Goal: Find specific page/section: Find specific page/section

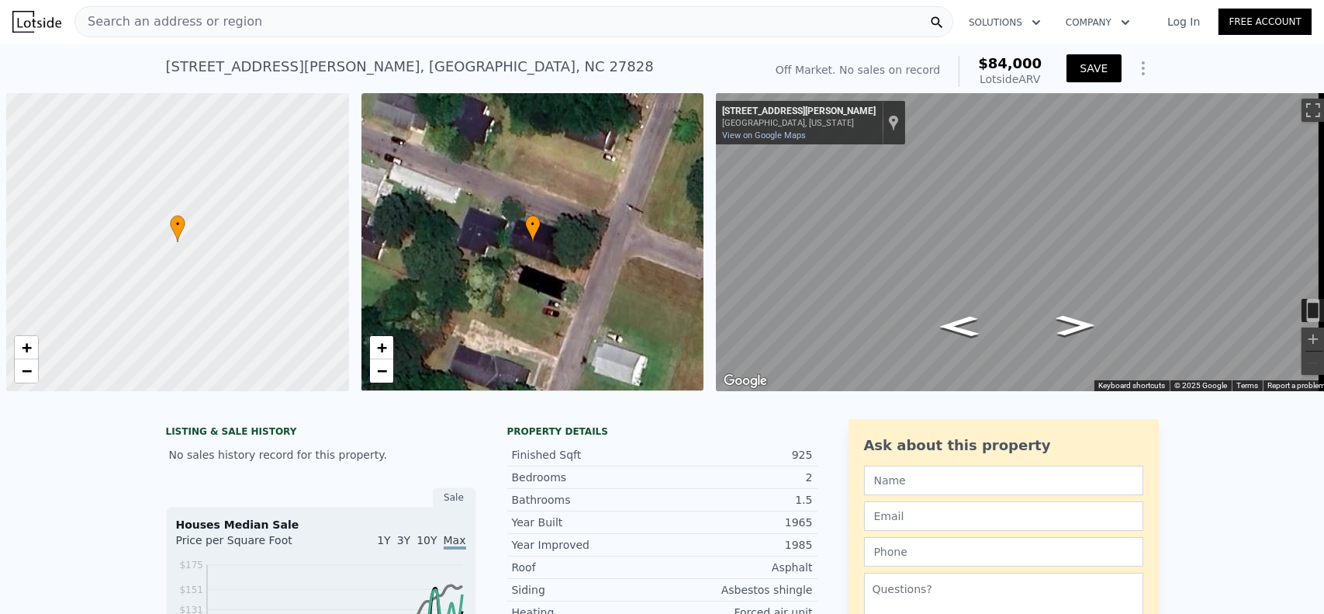
scroll to position [0, 6]
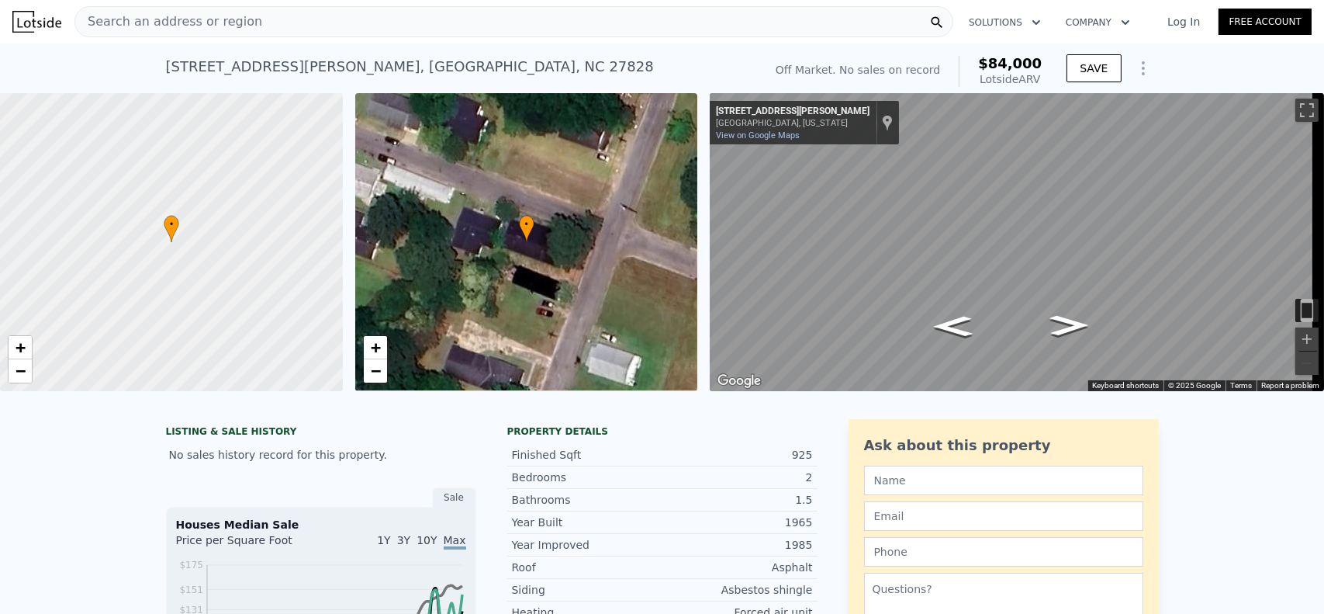
click at [170, 22] on span "Search an address or region" at bounding box center [168, 21] width 187 height 19
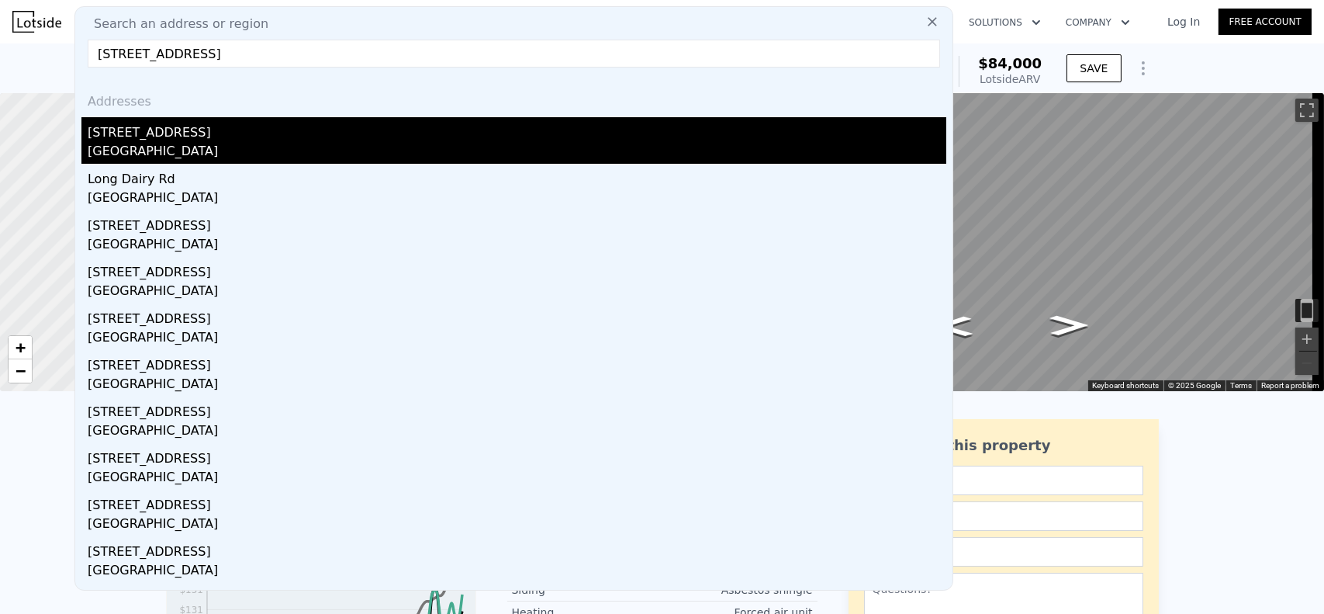
type input "[STREET_ADDRESS]"
click at [208, 138] on div "[STREET_ADDRESS]" at bounding box center [517, 129] width 859 height 25
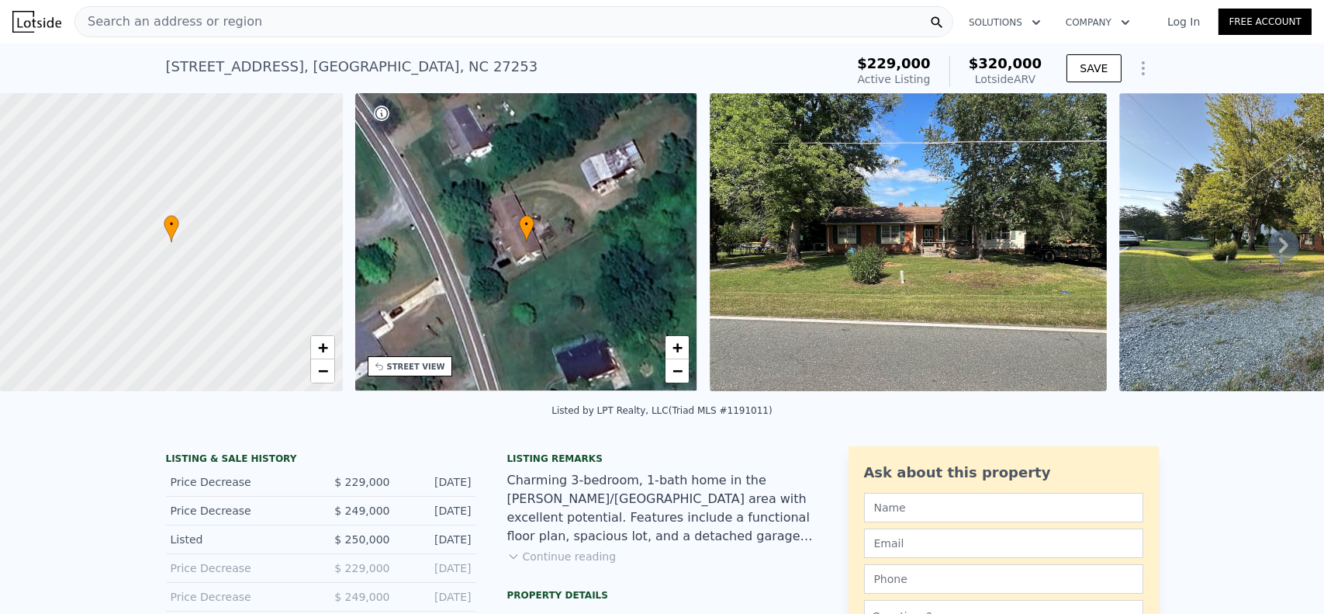
click at [176, 20] on span "Search an address or region" at bounding box center [168, 21] width 187 height 19
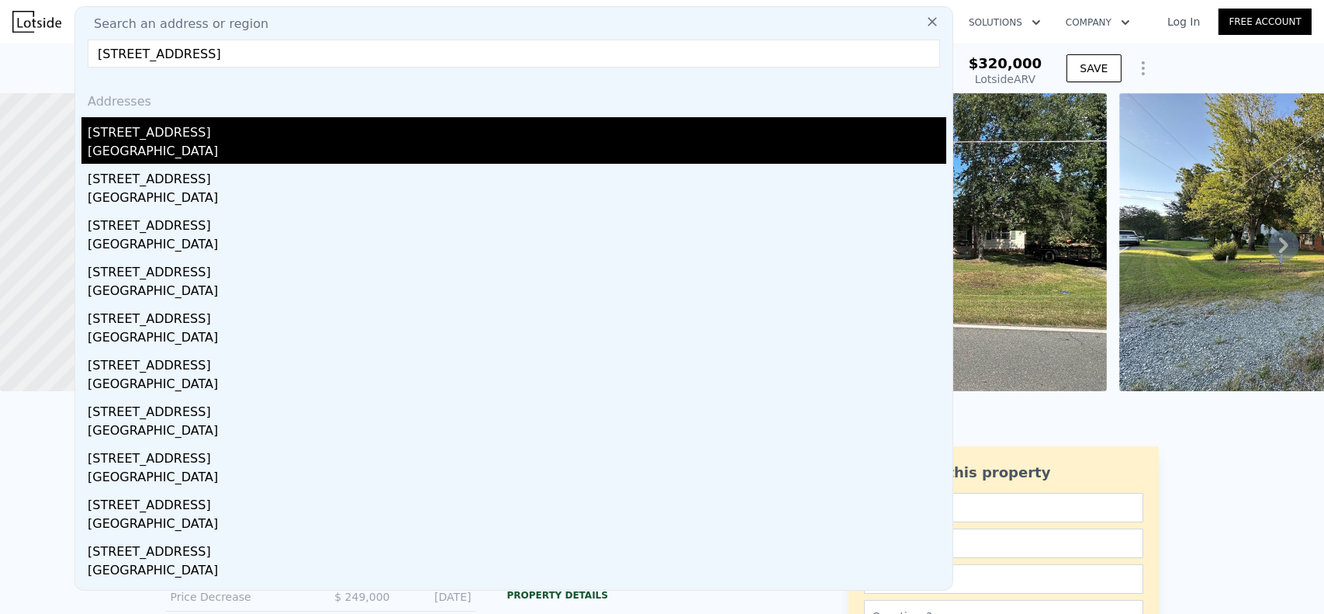
type input "[STREET_ADDRESS]"
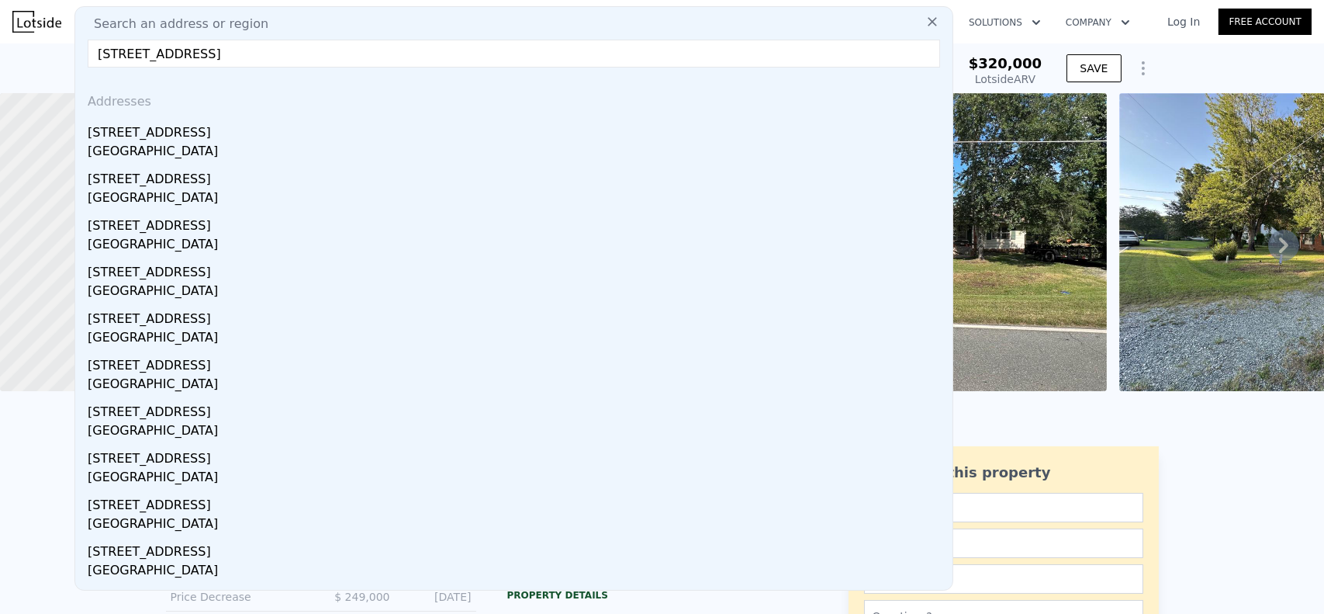
drag, startPoint x: 189, startPoint y: 139, endPoint x: 215, endPoint y: 130, distance: 27.0
click at [189, 139] on div "[STREET_ADDRESS]" at bounding box center [517, 129] width 859 height 25
